Goal: Task Accomplishment & Management: Complete application form

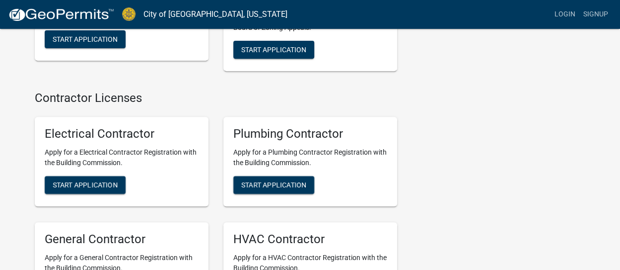
scroll to position [2036, 0]
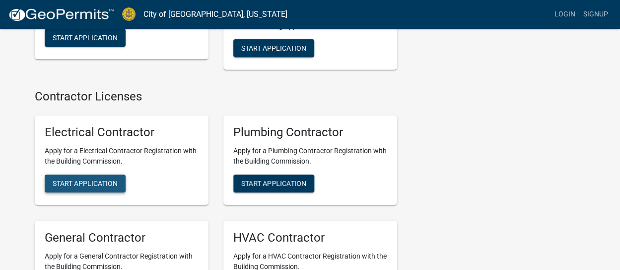
click at [105, 179] on span "Start Application" at bounding box center [85, 183] width 65 height 8
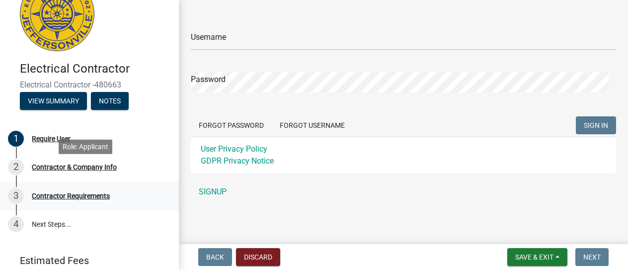
scroll to position [50, 0]
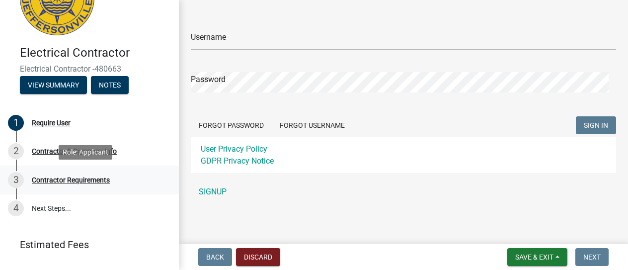
click at [84, 181] on div "Contractor Requirements" at bounding box center [71, 179] width 78 height 7
click at [92, 180] on div "Contractor Requirements" at bounding box center [71, 179] width 78 height 7
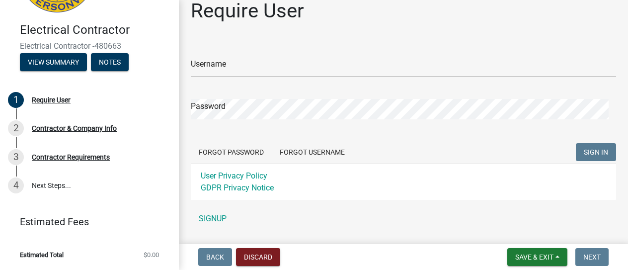
scroll to position [0, 0]
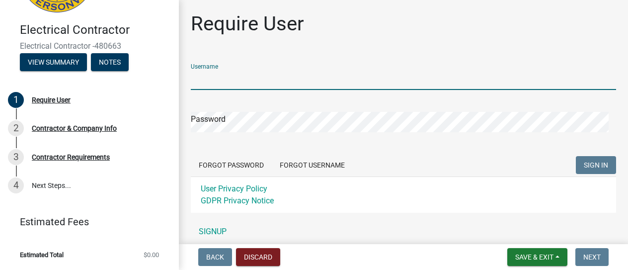
click at [198, 76] on input "Username" at bounding box center [403, 80] width 425 height 20
click at [301, 37] on div "Require User" at bounding box center [247, 28] width 113 height 32
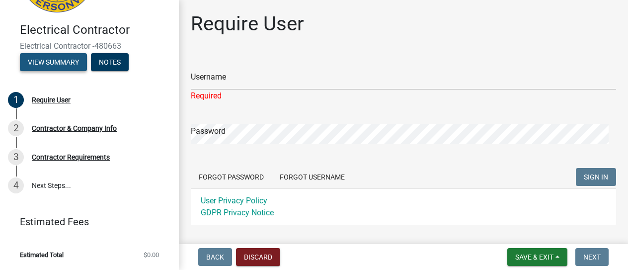
click at [68, 62] on button "View Summary" at bounding box center [53, 62] width 67 height 18
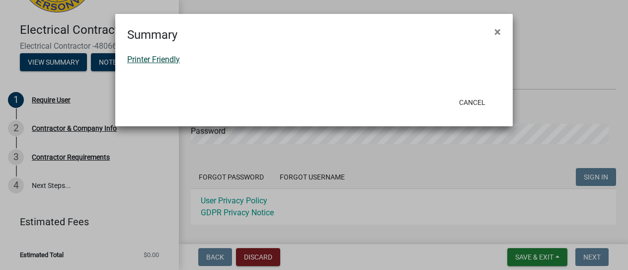
click at [139, 60] on link "Printer Friendly" at bounding box center [153, 59] width 53 height 9
drag, startPoint x: 497, startPoint y: 28, endPoint x: 439, endPoint y: 34, distance: 57.9
click at [497, 28] on span "×" at bounding box center [497, 32] width 6 height 14
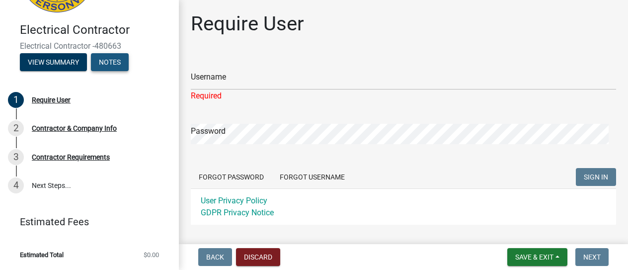
click at [107, 64] on button "Notes" at bounding box center [110, 62] width 38 height 18
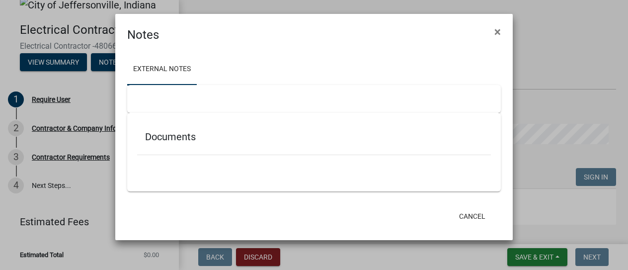
scroll to position [13, 0]
click at [499, 33] on span "×" at bounding box center [497, 32] width 6 height 14
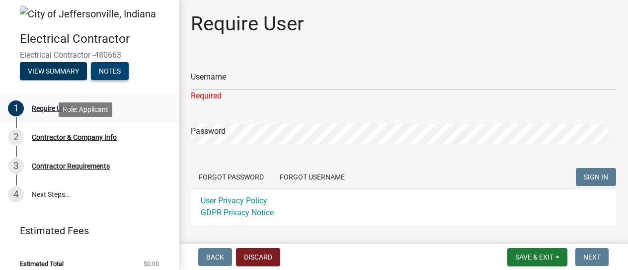
scroll to position [0, 0]
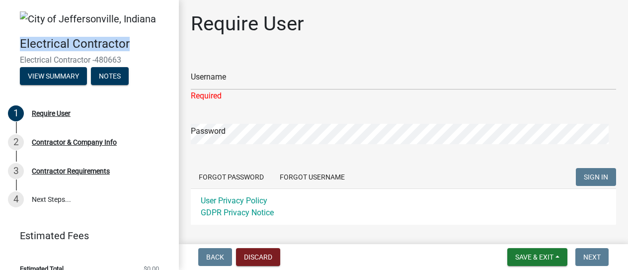
drag, startPoint x: 126, startPoint y: 45, endPoint x: 20, endPoint y: 43, distance: 106.3
click at [20, 43] on h4 "Electrical Contractor" at bounding box center [95, 44] width 151 height 14
copy h4 "Electrical Contractor"
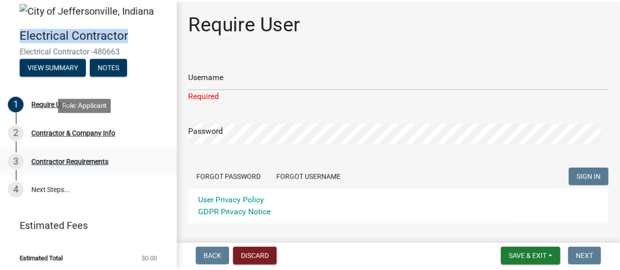
scroll to position [13, 0]
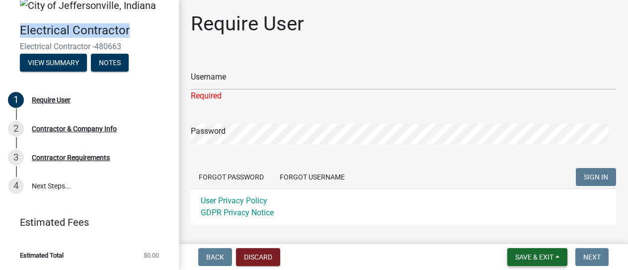
click at [559, 259] on button "Save & Exit" at bounding box center [537, 257] width 60 height 18
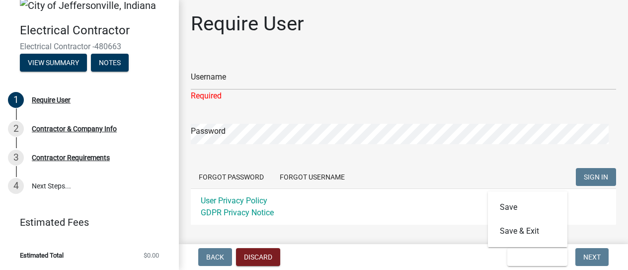
click at [363, 205] on div "User Privacy Policy GDPR Privacy Notice" at bounding box center [403, 206] width 425 height 36
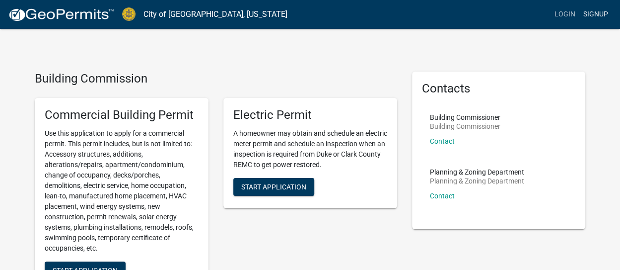
click at [593, 16] on link "Signup" at bounding box center [596, 14] width 33 height 19
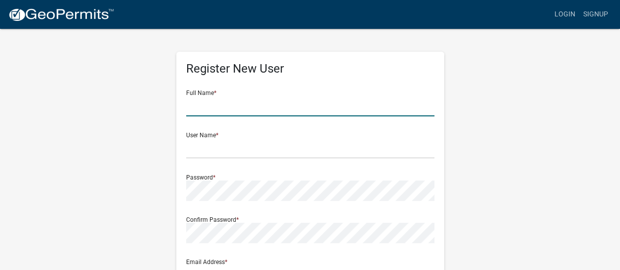
click at [202, 105] on input "text" at bounding box center [310, 106] width 248 height 20
type input "[PERSON_NAME]"
type input "[EMAIL_ADDRESS][DOMAIN_NAME]"
type input "[STREET_ADDRESS]"
type input "[GEOGRAPHIC_DATA]"
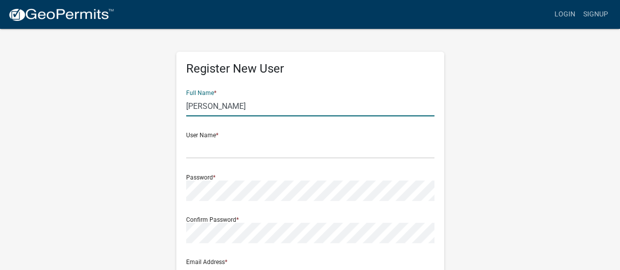
type input "Texas"
type input "77077"
type input "8326383528"
click at [201, 154] on input "text" at bounding box center [310, 148] width 248 height 20
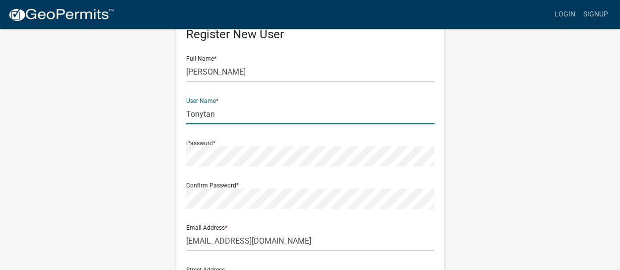
scroll to position [50, 0]
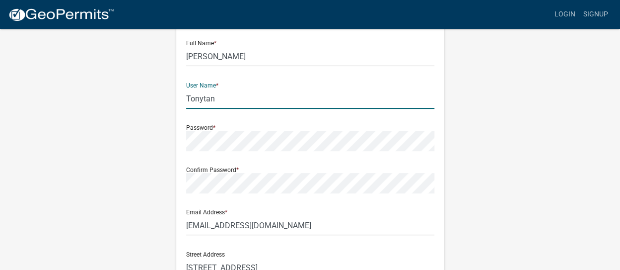
type input "Tonytan"
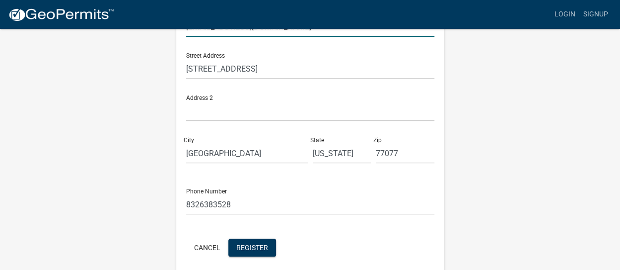
scroll to position [289, 0]
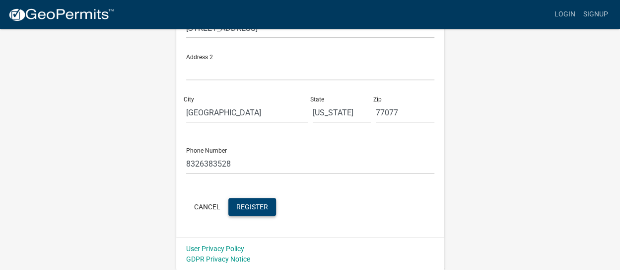
click at [256, 205] on span "Register" at bounding box center [252, 206] width 32 height 8
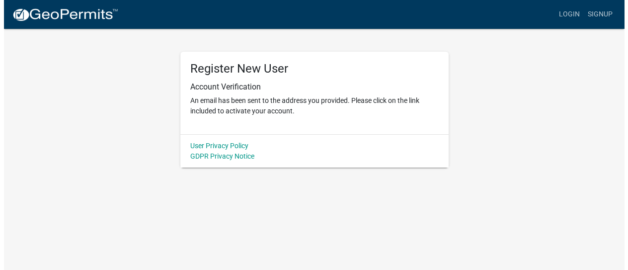
scroll to position [0, 0]
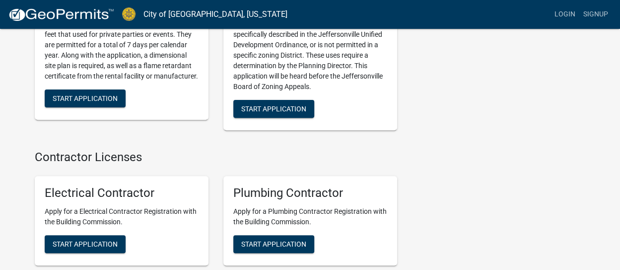
scroll to position [2086, 0]
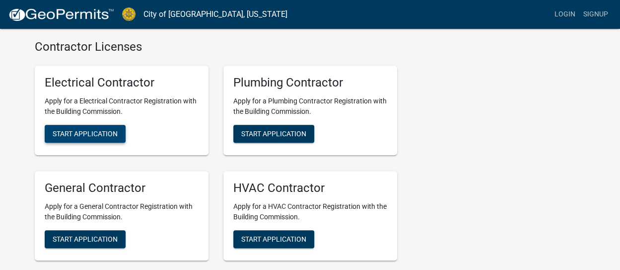
click at [73, 130] on span "Start Application" at bounding box center [85, 134] width 65 height 8
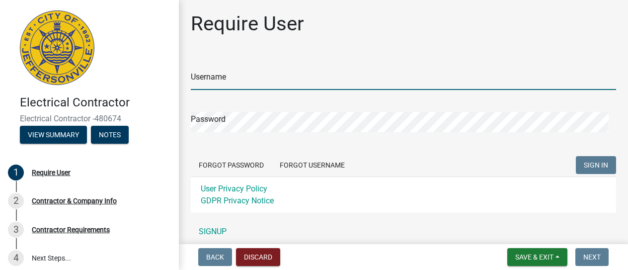
type input "Tonytan"
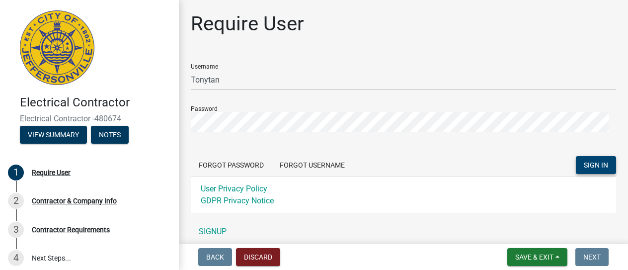
click at [584, 167] on span "SIGN IN" at bounding box center [596, 165] width 24 height 8
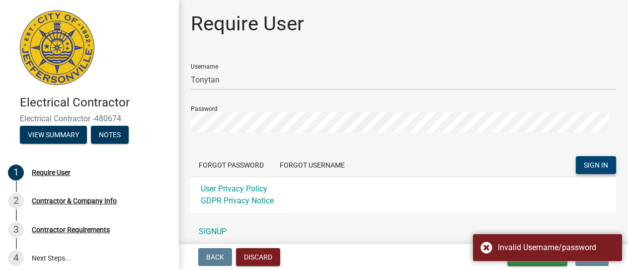
scroll to position [40, 0]
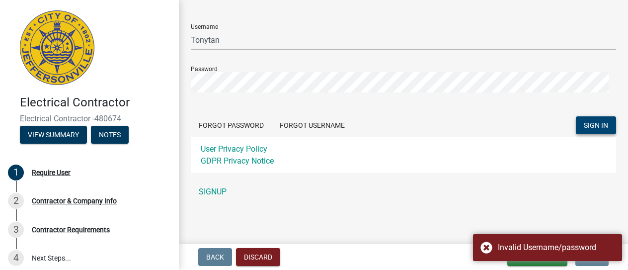
click at [409, 121] on div "Forgot Password Forgot Username SIGN IN" at bounding box center [403, 126] width 425 height 20
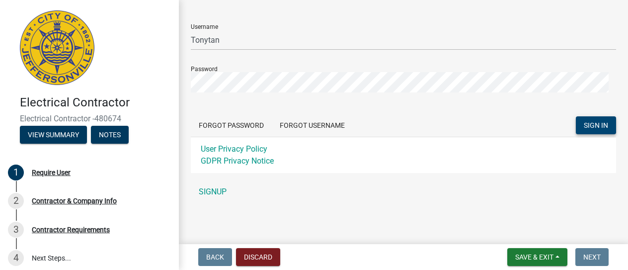
click at [587, 133] on button "SIGN IN" at bounding box center [596, 125] width 40 height 18
click at [584, 125] on span "SIGN IN" at bounding box center [596, 125] width 24 height 8
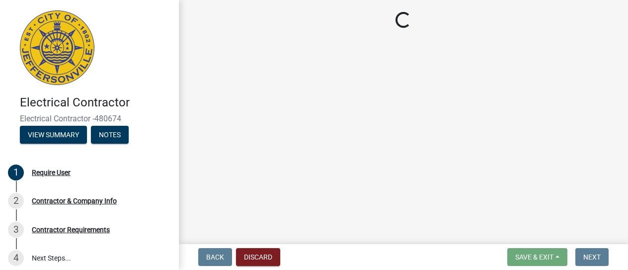
scroll to position [0, 0]
select select "Texas"
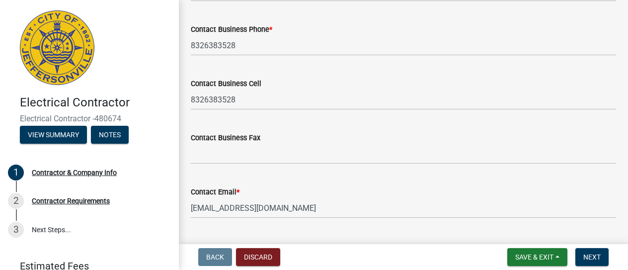
scroll to position [571, 0]
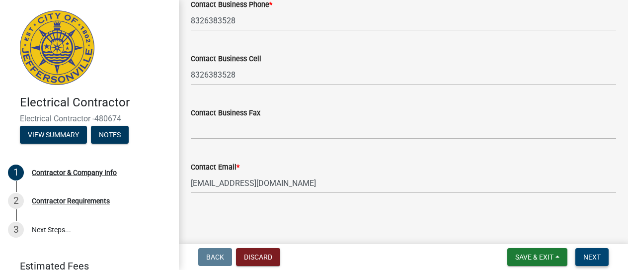
click at [601, 254] on button "Next" at bounding box center [591, 257] width 33 height 18
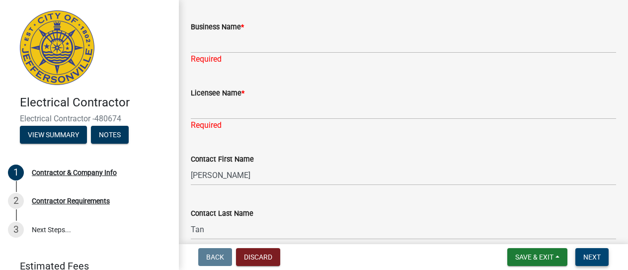
scroll to position [0, 0]
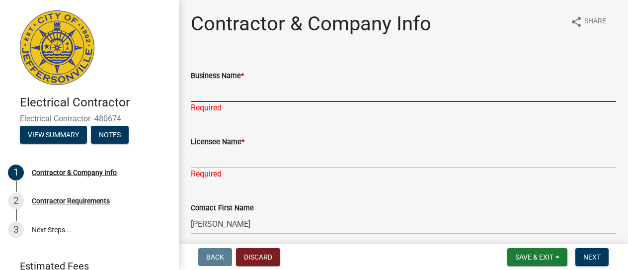
click at [252, 94] on input "Business Name *" at bounding box center [403, 91] width 425 height 20
type input "KiDE International (The States) LLC"
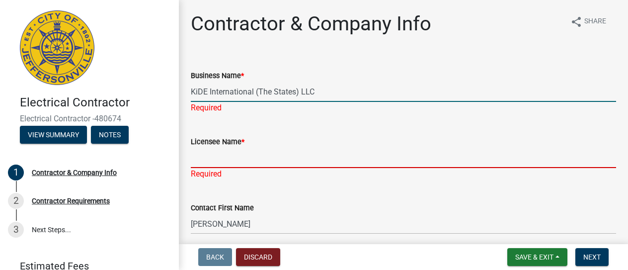
type input "Tony Tan"
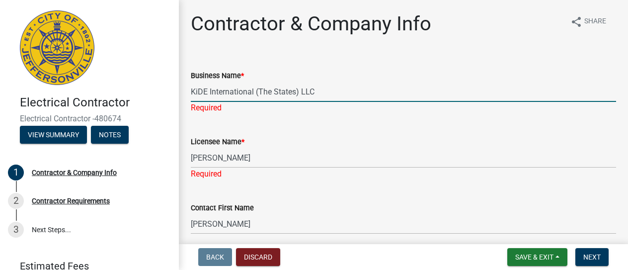
select select "TX"
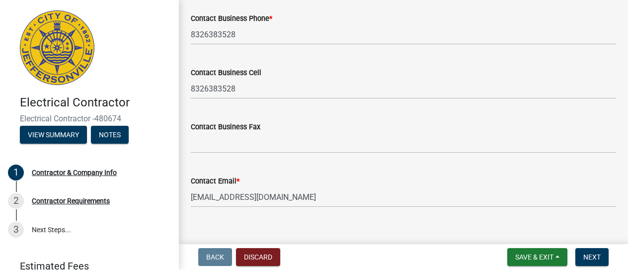
scroll to position [571, 0]
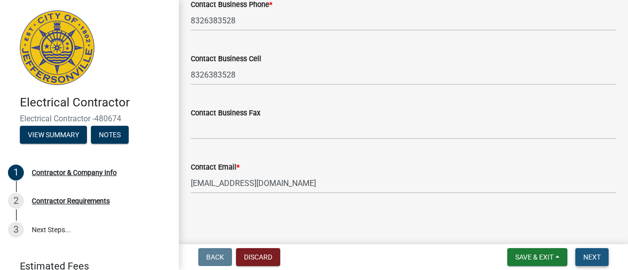
click at [600, 254] on span "Next" at bounding box center [591, 257] width 17 height 8
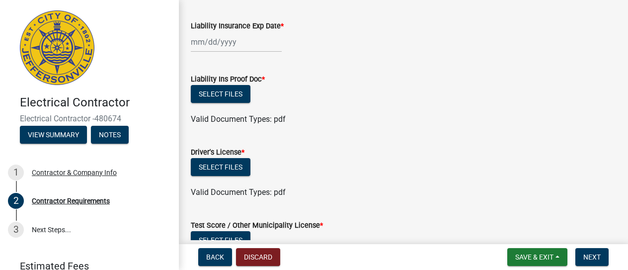
scroll to position [99, 0]
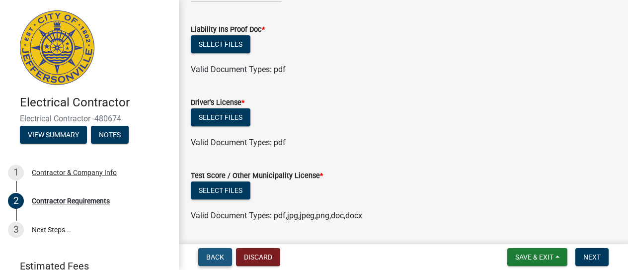
click at [230, 257] on button "Back" at bounding box center [215, 257] width 34 height 18
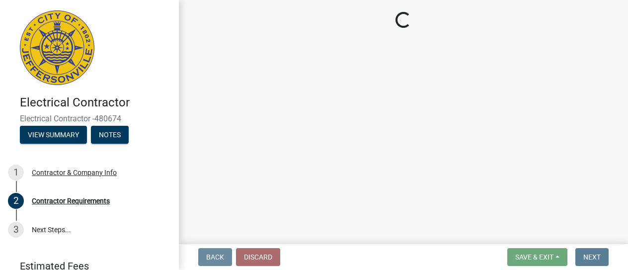
select select "TX"
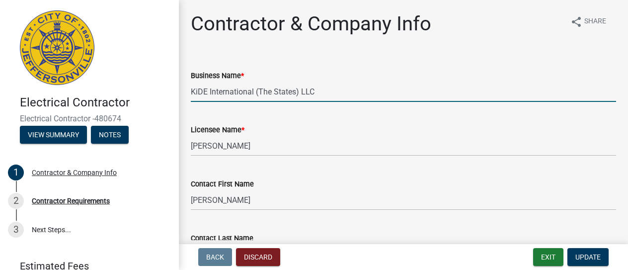
click at [323, 90] on input "KiDE International (The States) LLC" at bounding box center [403, 91] width 425 height 20
drag, startPoint x: 323, startPoint y: 90, endPoint x: 185, endPoint y: 94, distance: 138.1
click at [185, 94] on div "Business Name * KiDE International (The States) LLC" at bounding box center [403, 79] width 440 height 46
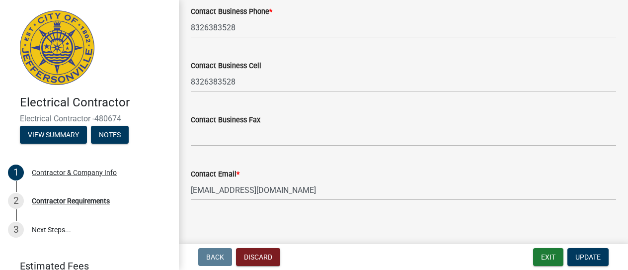
scroll to position [571, 0]
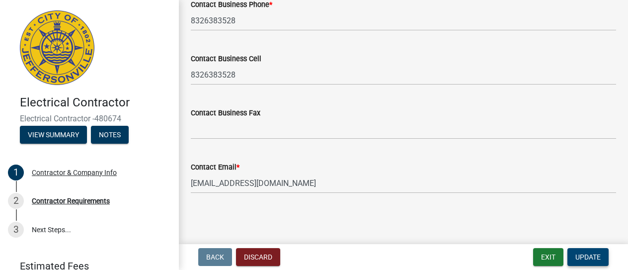
type input "Xenerpower"
click at [582, 256] on span "Update" at bounding box center [587, 257] width 25 height 8
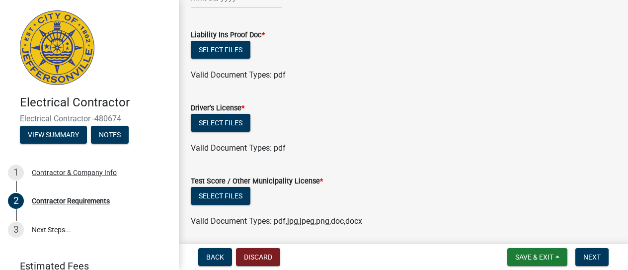
scroll to position [78, 0]
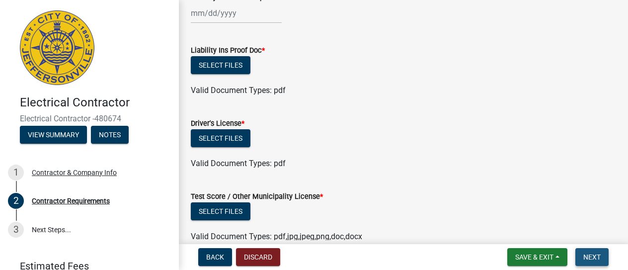
click at [582, 258] on button "Next" at bounding box center [591, 257] width 33 height 18
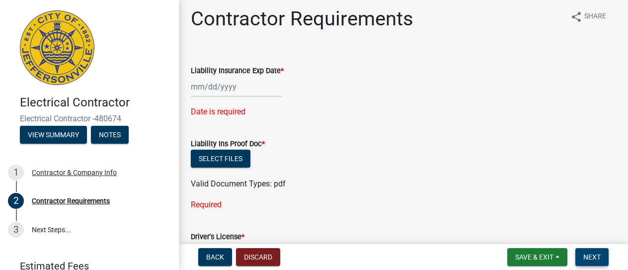
scroll to position [0, 0]
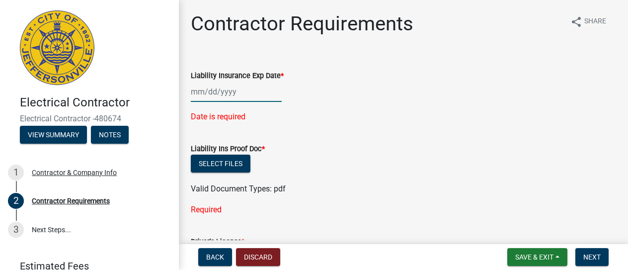
click at [218, 93] on div at bounding box center [236, 91] width 91 height 20
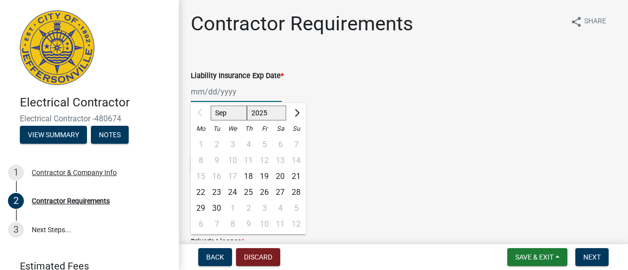
click at [223, 113] on select "Sep Oct Nov Dec" at bounding box center [229, 113] width 36 height 15
click at [228, 115] on select "Sep Oct Nov Dec" at bounding box center [229, 113] width 36 height 15
click at [252, 173] on div "18" at bounding box center [248, 176] width 16 height 16
type input "09/18/2025"
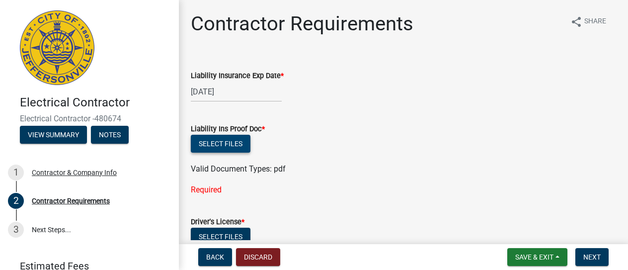
click at [234, 143] on button "Select files" at bounding box center [221, 144] width 60 height 18
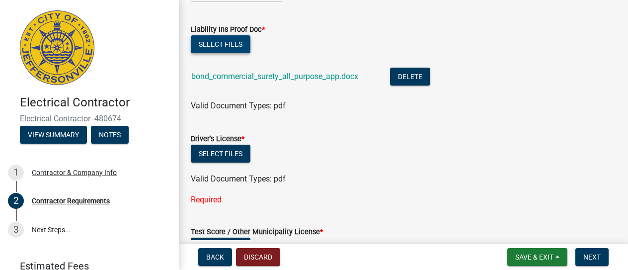
scroll to position [149, 0]
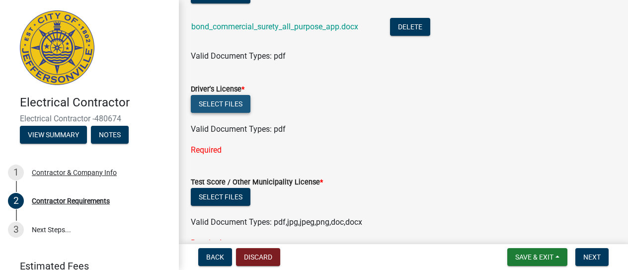
click at [225, 107] on button "Select files" at bounding box center [221, 104] width 60 height 18
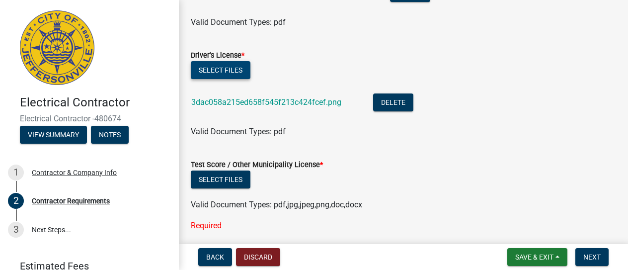
scroll to position [199, 0]
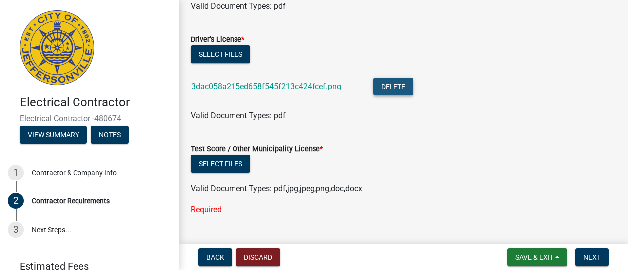
click at [396, 80] on button "Delete" at bounding box center [393, 86] width 40 height 18
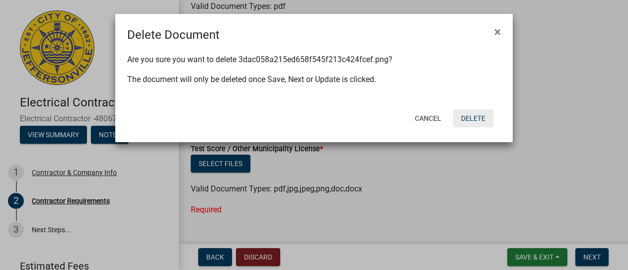
click at [466, 117] on button "Delete" at bounding box center [473, 118] width 40 height 18
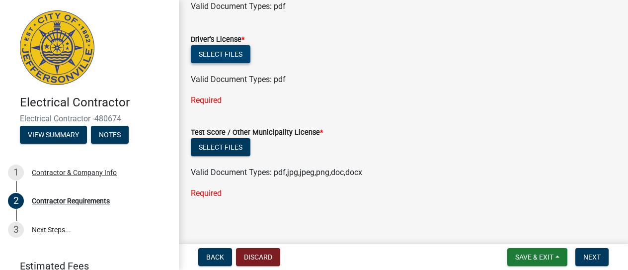
click at [221, 57] on button "Select files" at bounding box center [221, 54] width 60 height 18
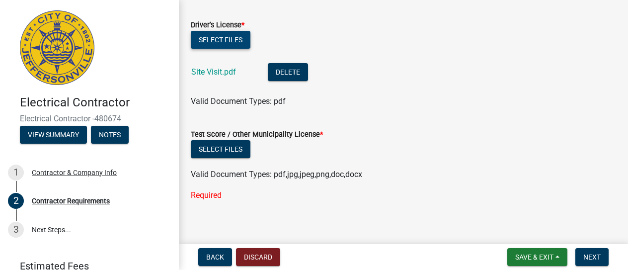
scroll to position [221, 0]
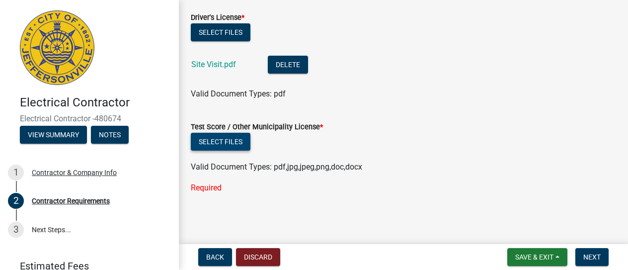
click at [226, 142] on button "Select files" at bounding box center [221, 142] width 60 height 18
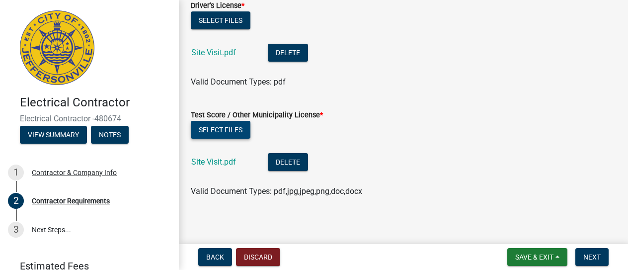
scroll to position [237, 0]
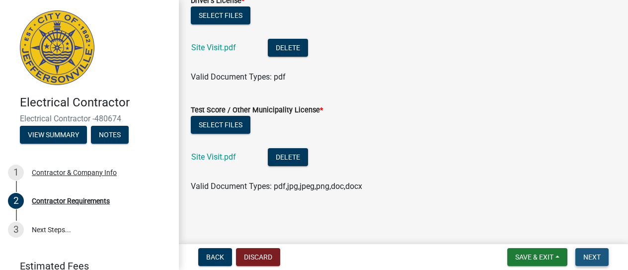
click at [587, 260] on span "Next" at bounding box center [591, 257] width 17 height 8
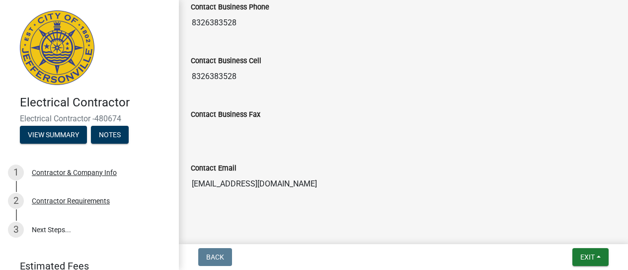
scroll to position [622, 0]
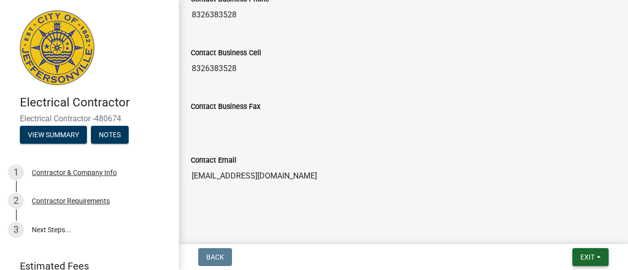
click at [607, 254] on button "Exit" at bounding box center [590, 257] width 36 height 18
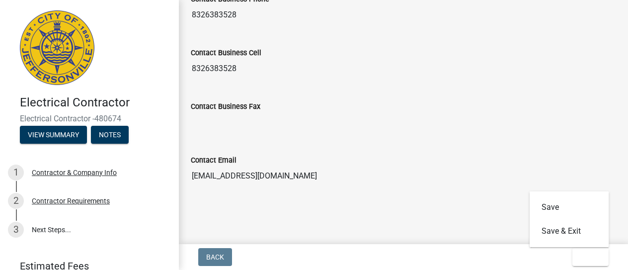
drag, startPoint x: 308, startPoint y: 177, endPoint x: 297, endPoint y: 180, distance: 11.8
click at [307, 178] on input "tandy@cckide.com" at bounding box center [403, 176] width 425 height 20
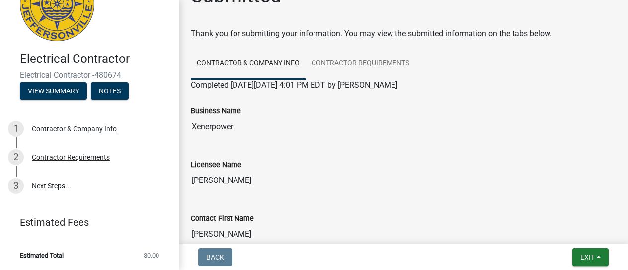
scroll to position [0, 0]
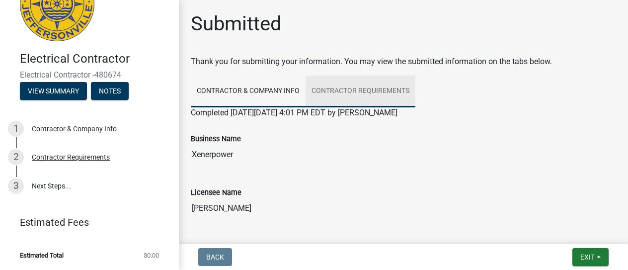
click at [355, 94] on link "Contractor Requirements" at bounding box center [360, 91] width 110 height 32
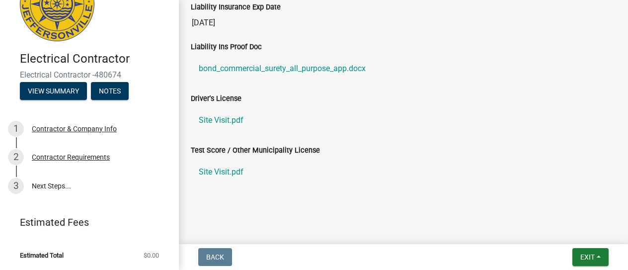
scroll to position [138, 0]
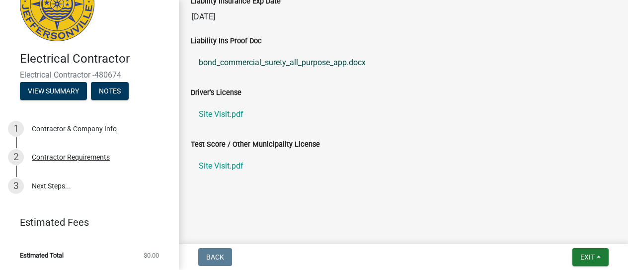
click at [348, 60] on link "bond_commercial_surety_all_purpose_app.docx" at bounding box center [403, 63] width 425 height 24
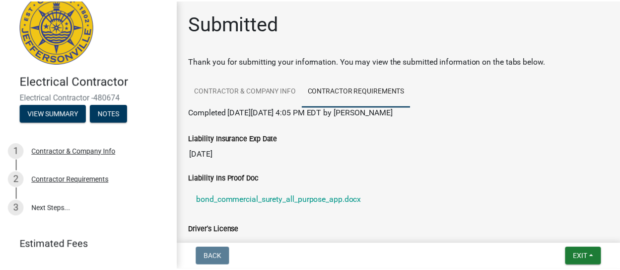
scroll to position [0, 0]
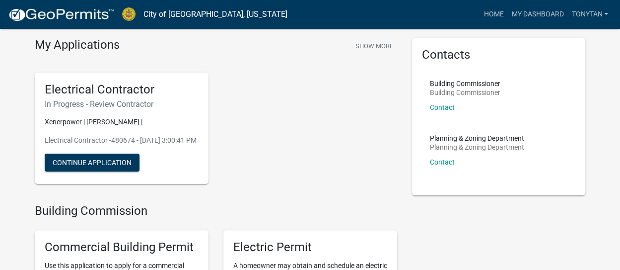
scroll to position [50, 0]
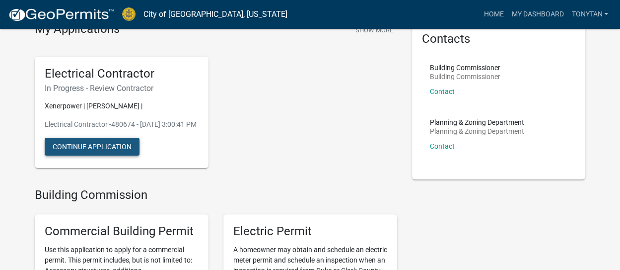
click at [116, 155] on button "Continue Application" at bounding box center [92, 147] width 95 height 18
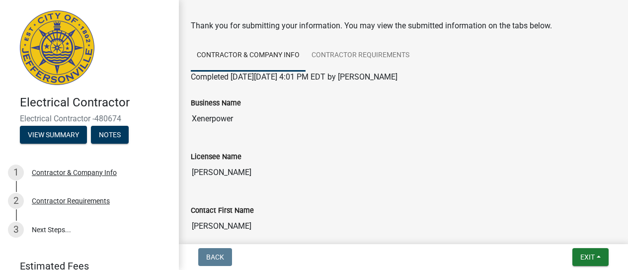
scroll to position [50, 0]
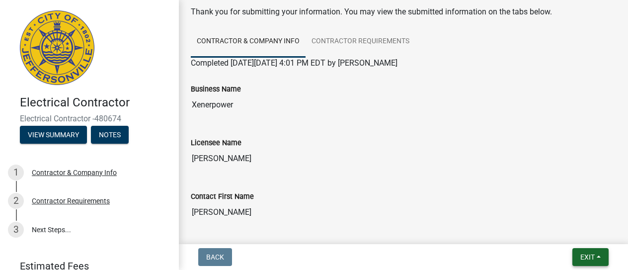
click at [592, 258] on span "Exit" at bounding box center [587, 257] width 14 height 8
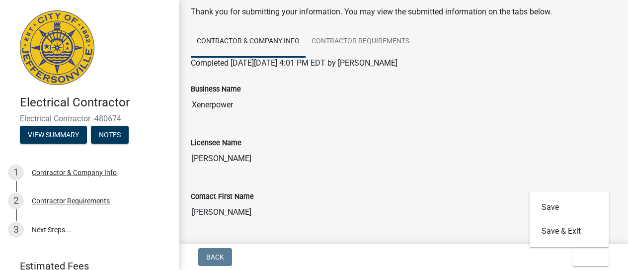
click at [400, 260] on div "Back Exit Save Save & Exit" at bounding box center [403, 257] width 433 height 18
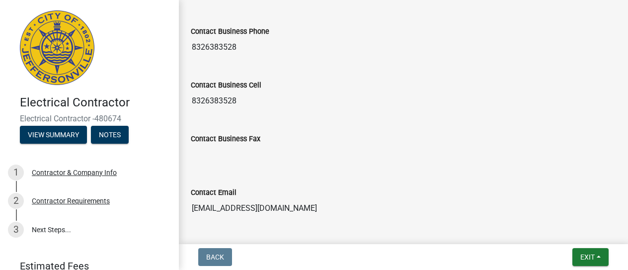
scroll to position [622, 0]
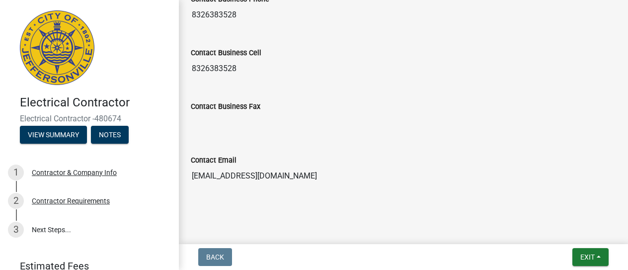
drag, startPoint x: 274, startPoint y: 174, endPoint x: 182, endPoint y: 179, distance: 92.5
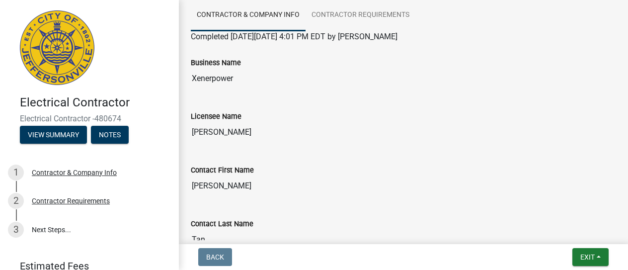
scroll to position [0, 0]
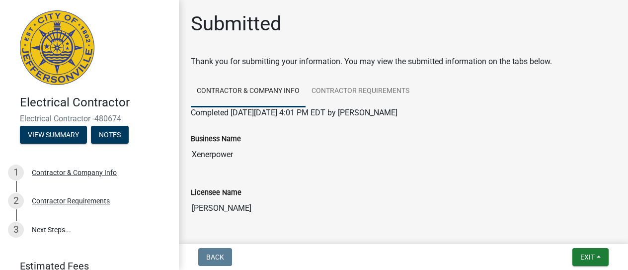
click at [47, 82] on img at bounding box center [57, 47] width 75 height 75
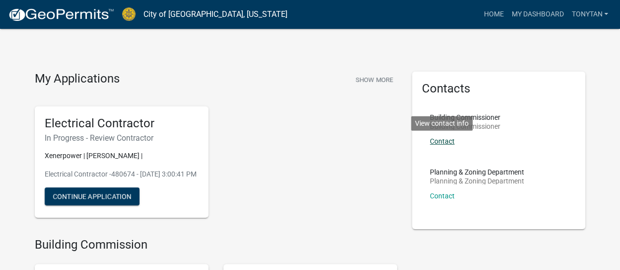
click at [443, 140] on link "Contact" at bounding box center [442, 141] width 25 height 8
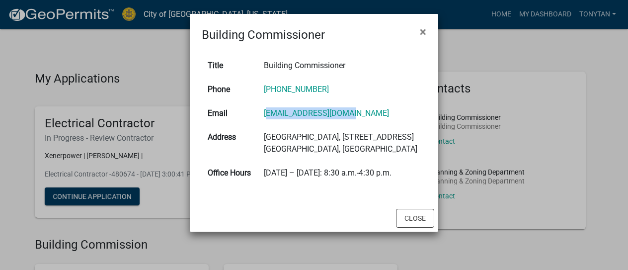
drag, startPoint x: 341, startPoint y: 111, endPoint x: 255, endPoint y: 115, distance: 86.5
click at [258, 115] on td "[EMAIL_ADDRESS][DOMAIN_NAME]" at bounding box center [342, 113] width 168 height 24
copy link "[EMAIL_ADDRESS][DOMAIN_NAME]"
click at [347, 118] on td "[EMAIL_ADDRESS][DOMAIN_NAME]" at bounding box center [342, 113] width 168 height 24
click at [425, 35] on span "×" at bounding box center [423, 32] width 6 height 14
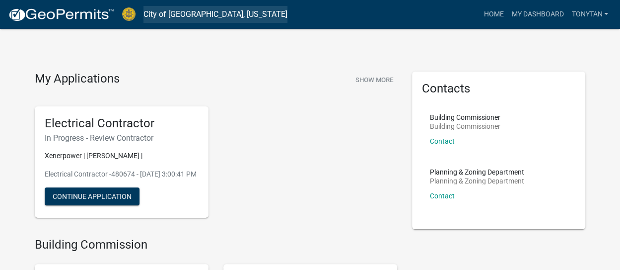
click at [186, 14] on link "City of [GEOGRAPHIC_DATA], [US_STATE]" at bounding box center [216, 14] width 144 height 17
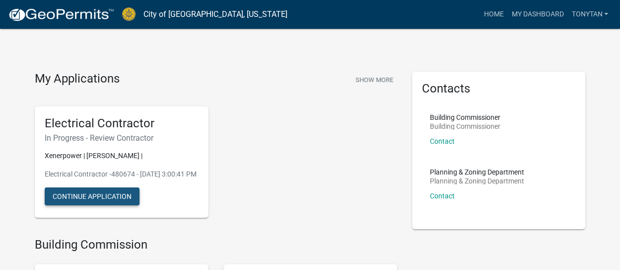
click at [123, 201] on button "Continue Application" at bounding box center [92, 196] width 95 height 18
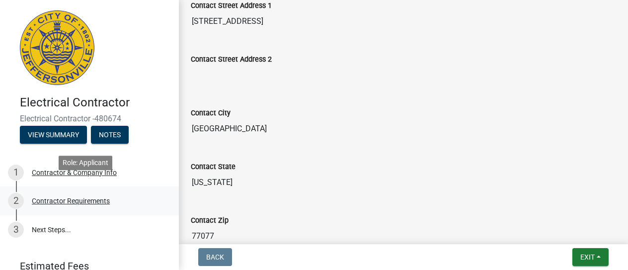
scroll to position [44, 0]
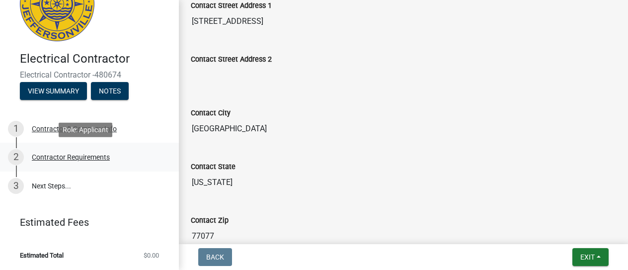
click at [80, 158] on div "Contractor Requirements" at bounding box center [71, 156] width 78 height 7
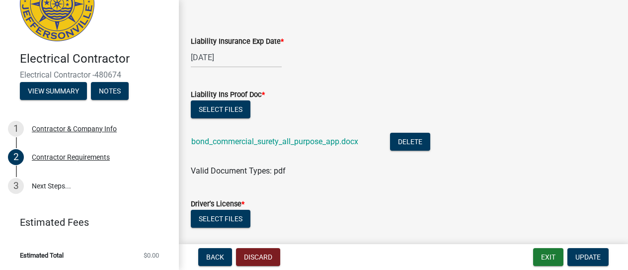
scroll to position [50, 0]
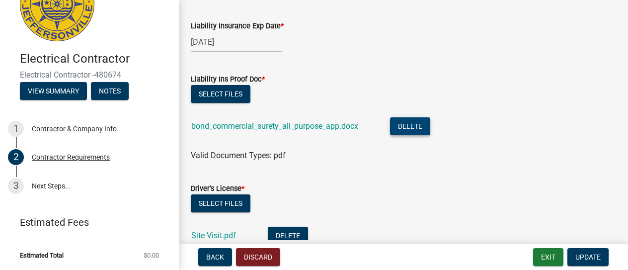
click at [422, 125] on button "Delete" at bounding box center [410, 126] width 40 height 18
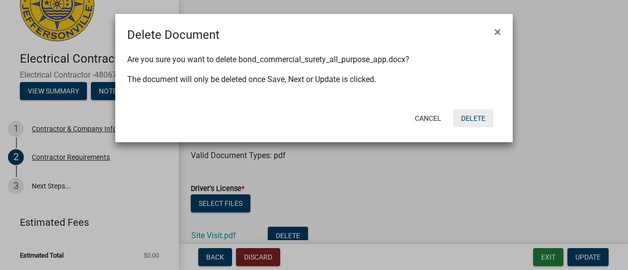
click at [475, 116] on button "Delete" at bounding box center [473, 118] width 40 height 18
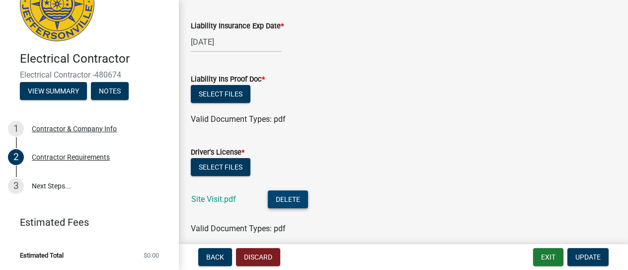
click at [288, 200] on button "Delete" at bounding box center [288, 199] width 40 height 18
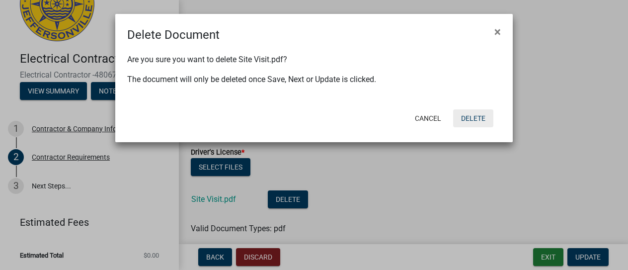
click at [469, 117] on button "Delete" at bounding box center [473, 118] width 40 height 18
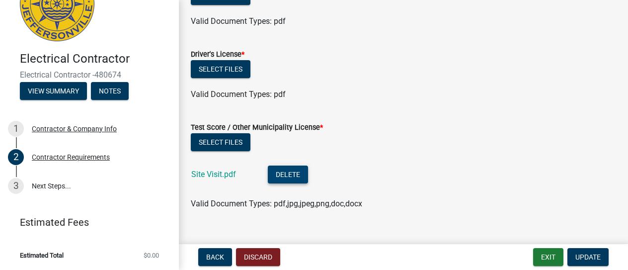
scroll to position [149, 0]
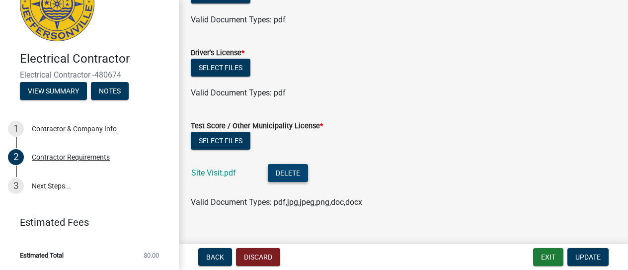
click at [301, 170] on button "Delete" at bounding box center [288, 173] width 40 height 18
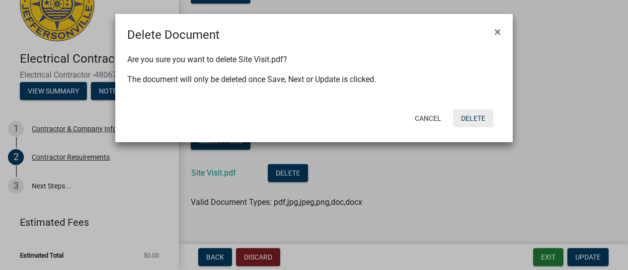
click at [462, 122] on button "Delete" at bounding box center [473, 118] width 40 height 18
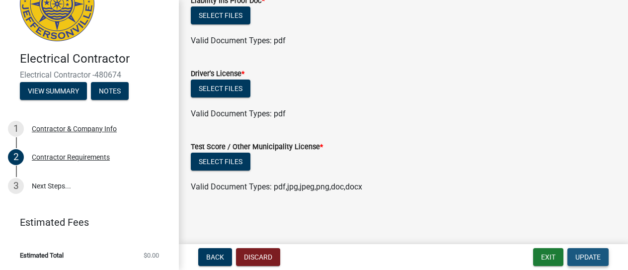
click at [602, 255] on button "Update" at bounding box center [587, 257] width 41 height 18
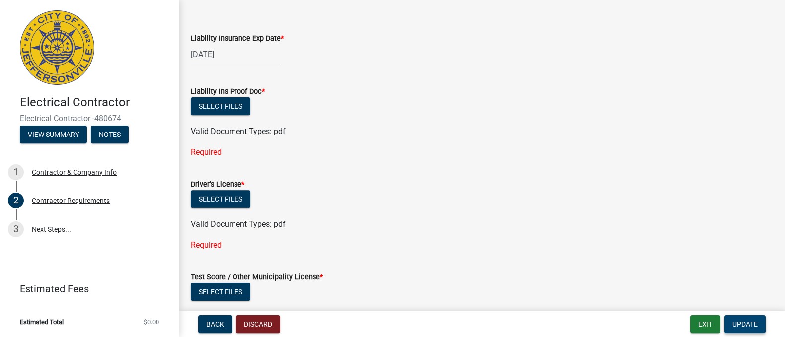
scroll to position [0, 0]
